Goal: Go to known website: Access a specific website the user already knows

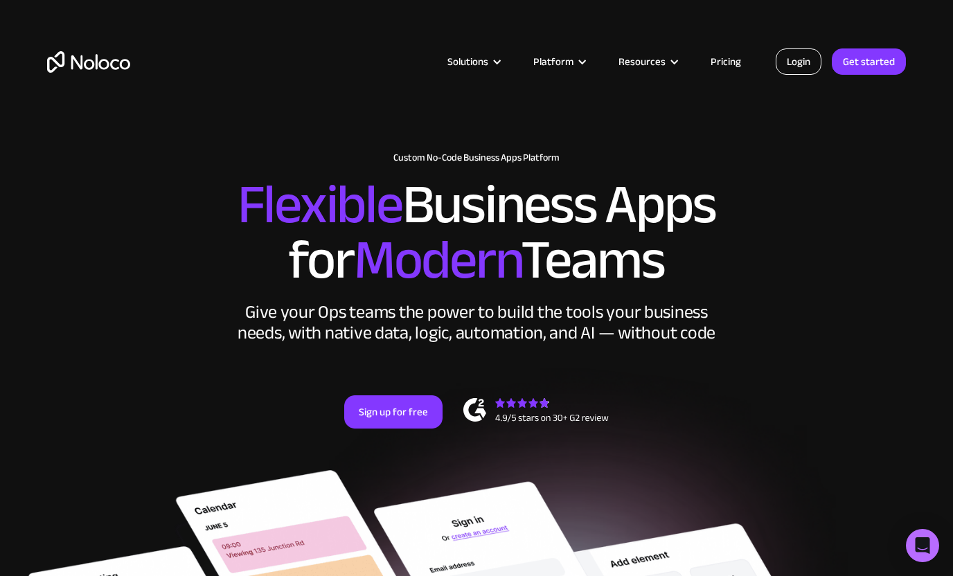
click at [793, 63] on link "Login" at bounding box center [798, 61] width 46 height 26
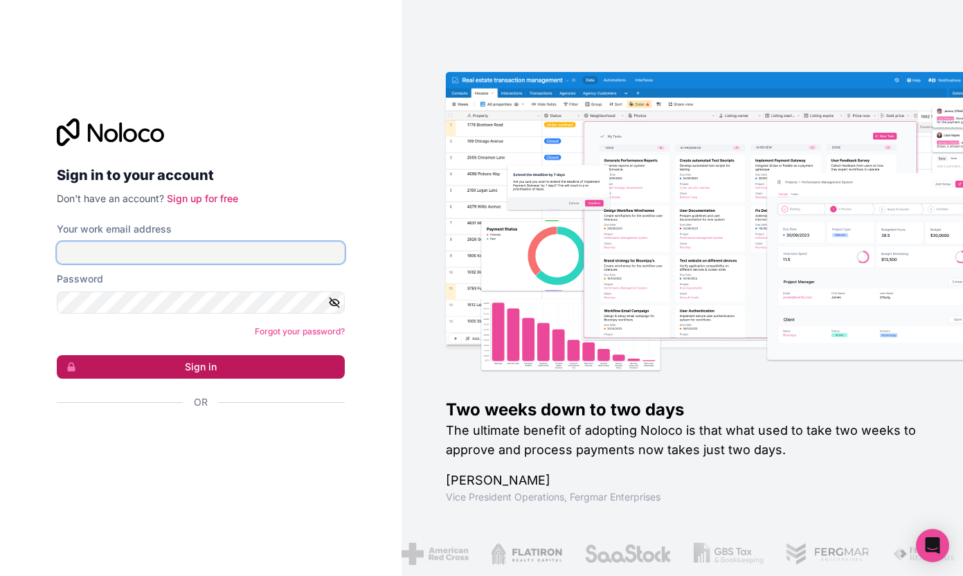
type input "[PERSON_NAME][EMAIL_ADDRESS][DOMAIN_NAME]"
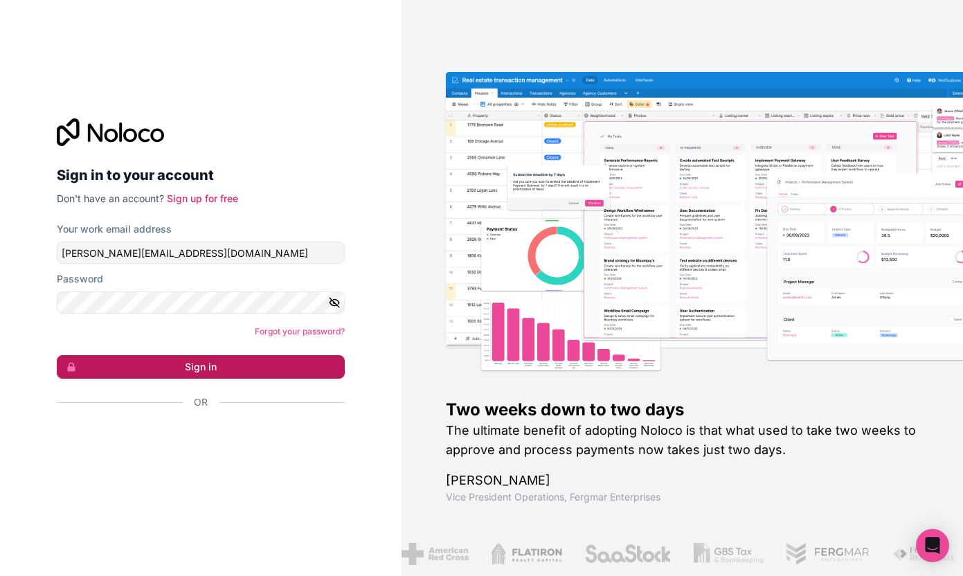
click at [194, 371] on button "Sign in" at bounding box center [201, 367] width 288 height 24
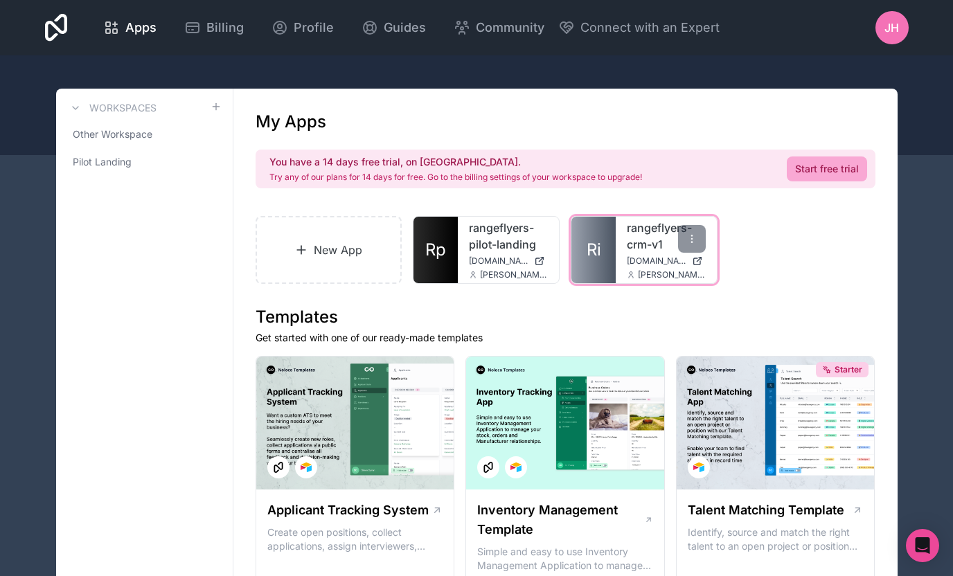
click at [644, 261] on span "[DOMAIN_NAME]" at bounding box center [657, 260] width 60 height 11
